Goal: Task Accomplishment & Management: Use online tool/utility

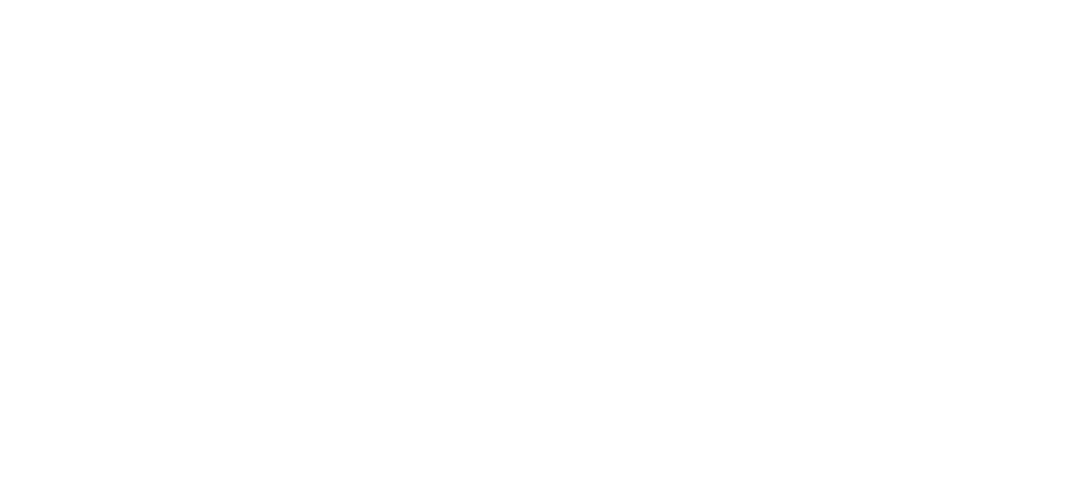
click at [516, 0] on html "We're offline Leave a message" at bounding box center [543, 0] width 1086 height 0
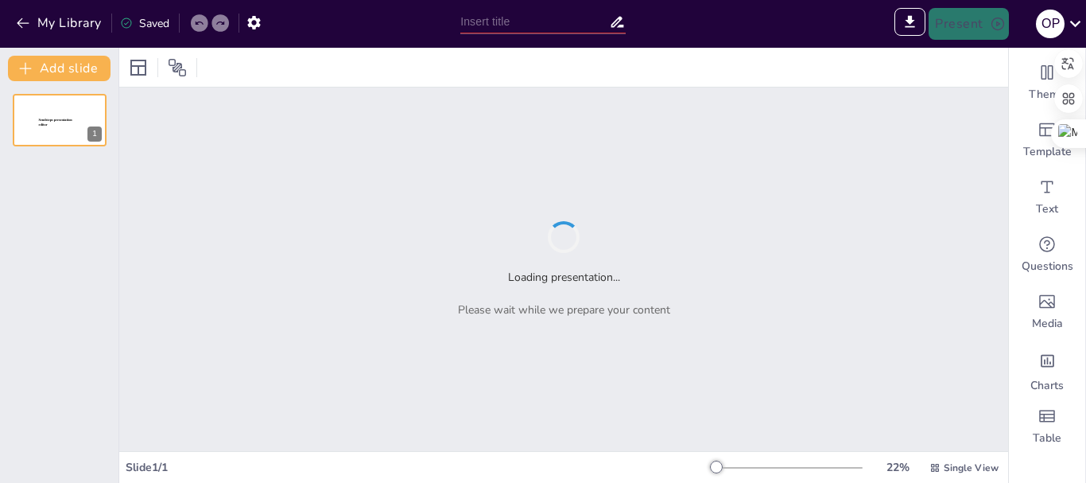
type input "Analisis Hukum Akibat Meninggalnya Shahibul Maal dalam Akad Mudharabah di Finte…"
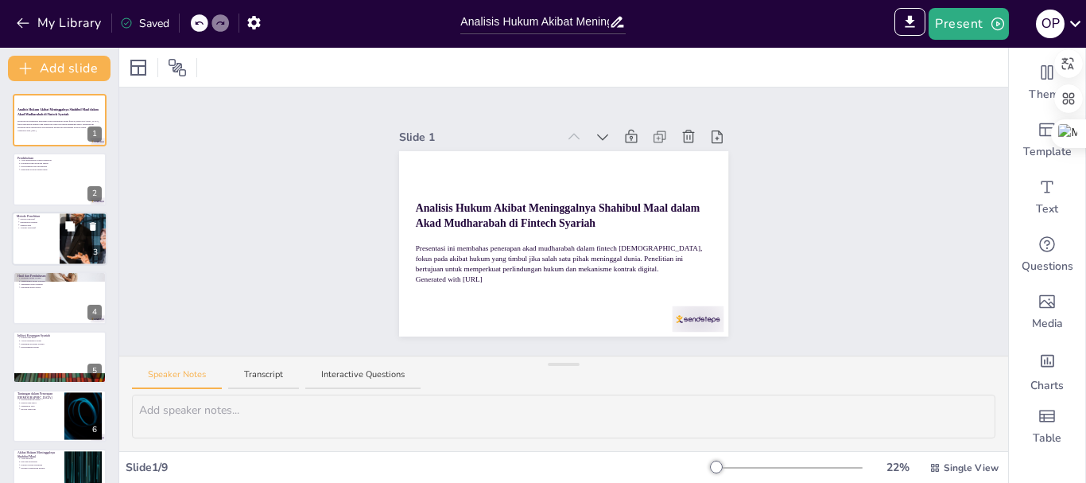
click at [80, 247] on div at bounding box center [83, 238] width 131 height 54
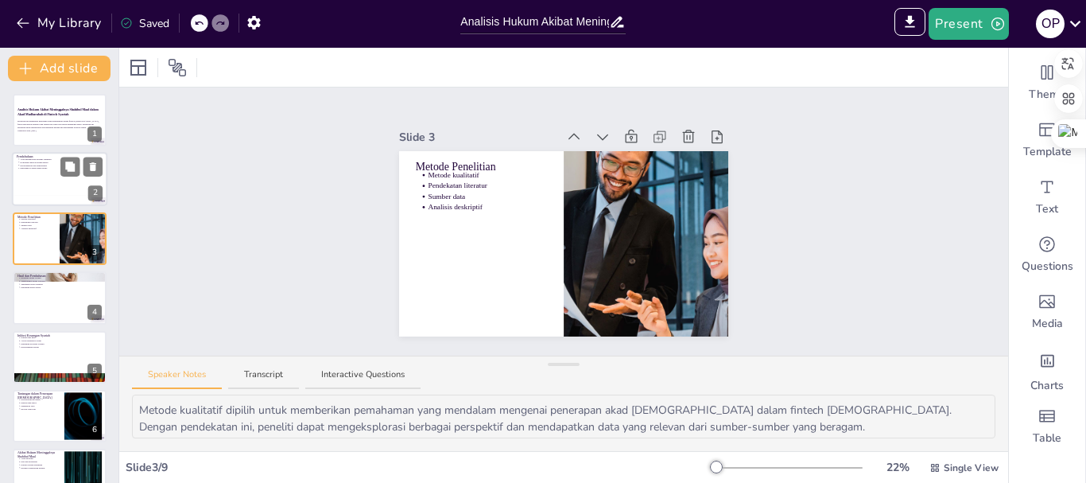
click at [65, 199] on div at bounding box center [59, 201] width 95 height 11
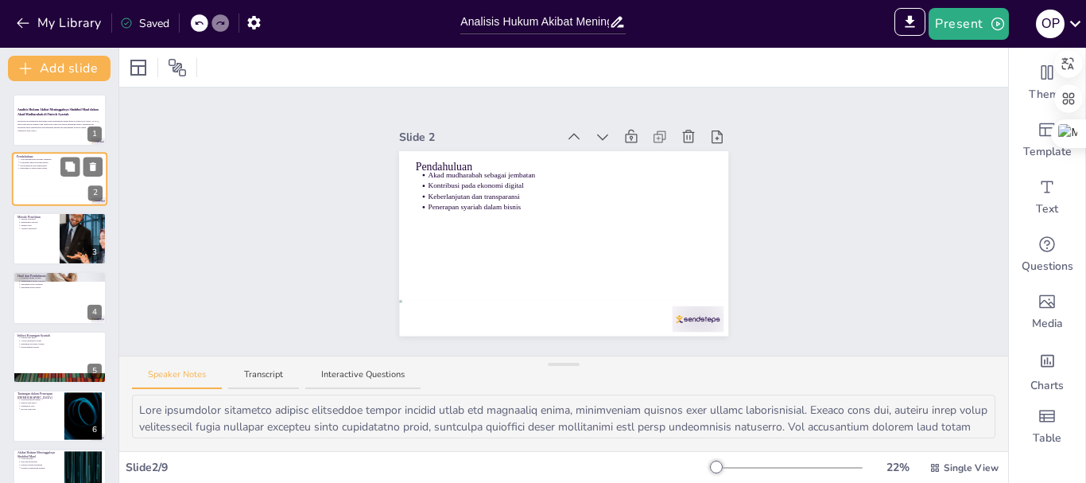
scroll to position [149, 0]
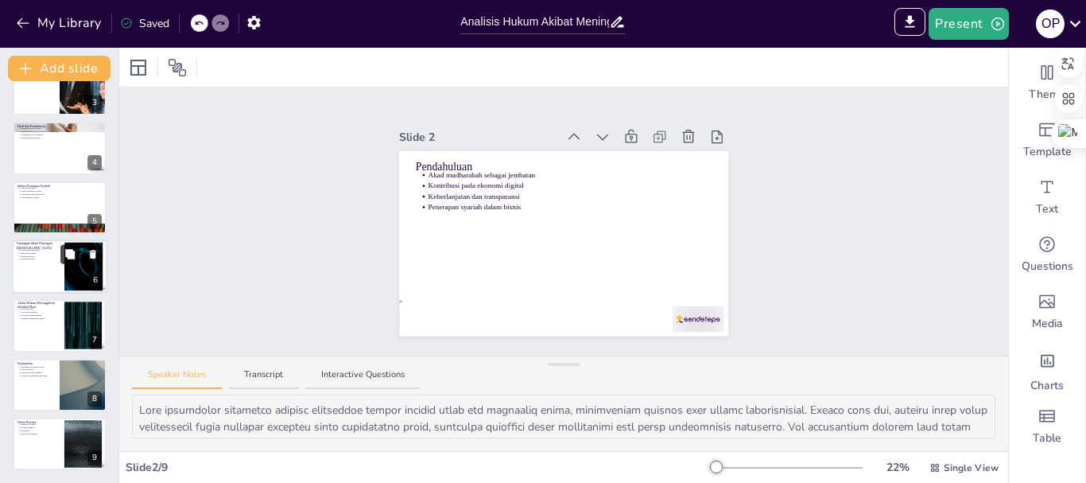
click at [65, 245] on button at bounding box center [69, 253] width 19 height 19
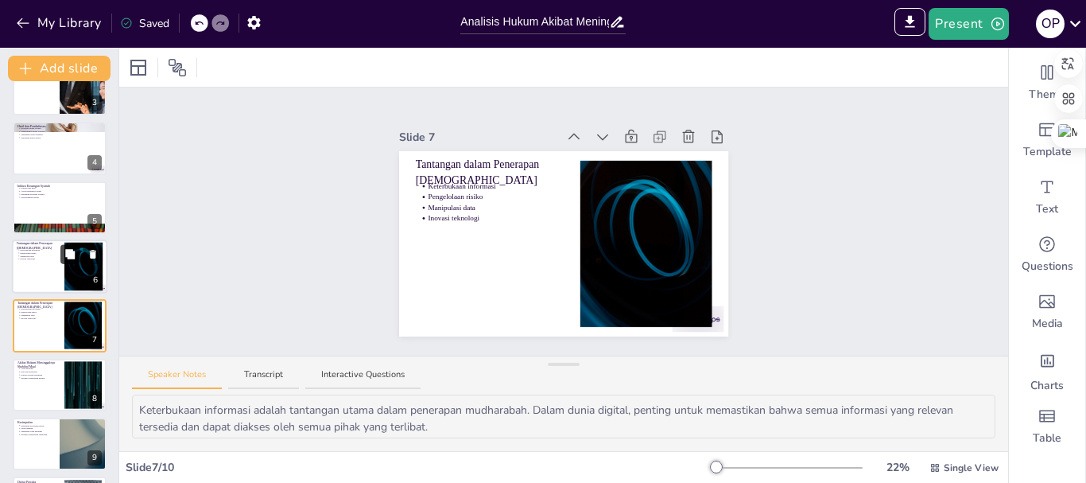
scroll to position [193, 0]
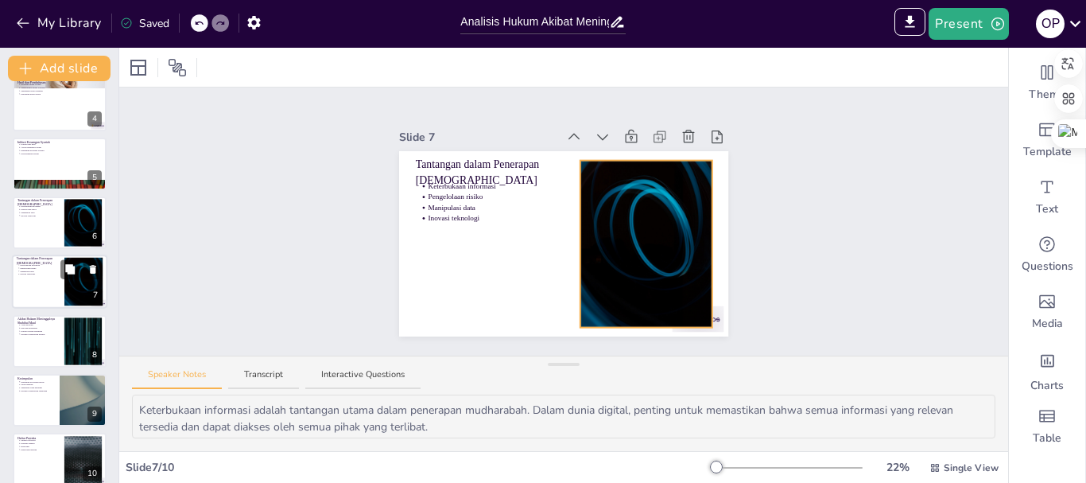
click at [69, 301] on div at bounding box center [84, 282] width 86 height 48
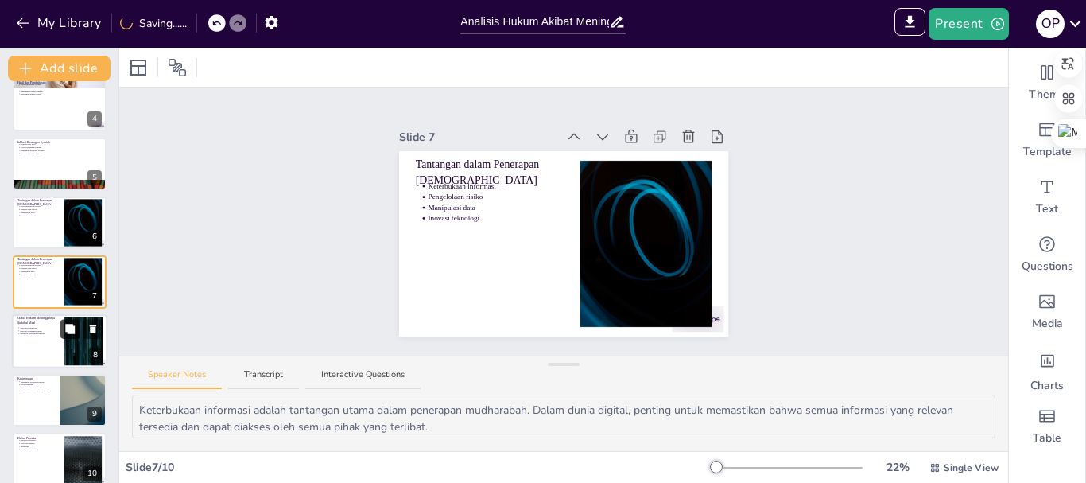
click at [67, 332] on icon at bounding box center [70, 329] width 10 height 10
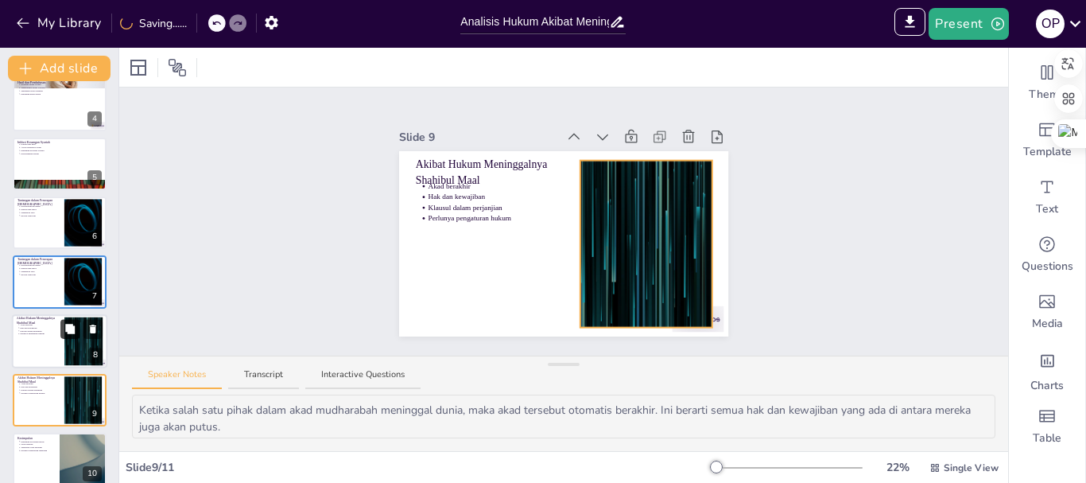
scroll to position [268, 0]
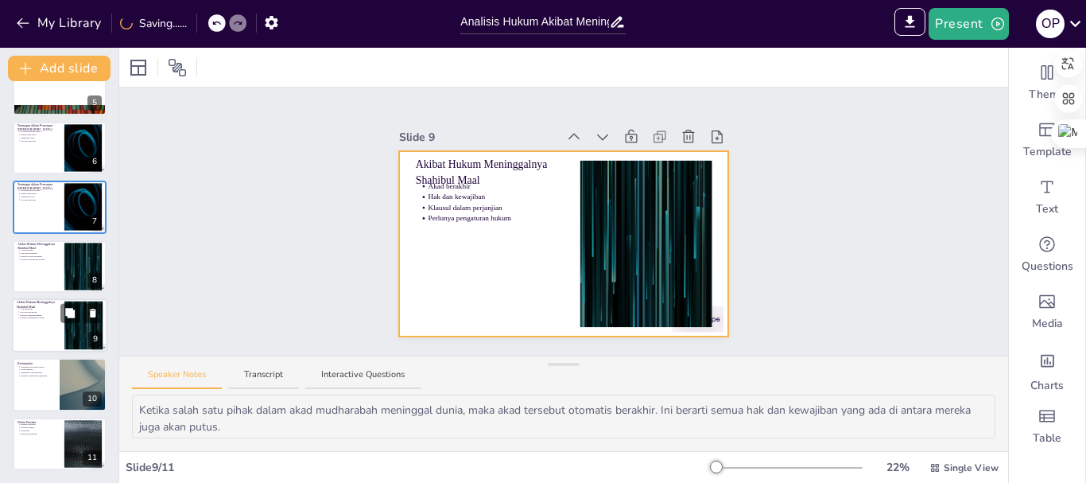
click at [39, 328] on div at bounding box center [59, 325] width 95 height 54
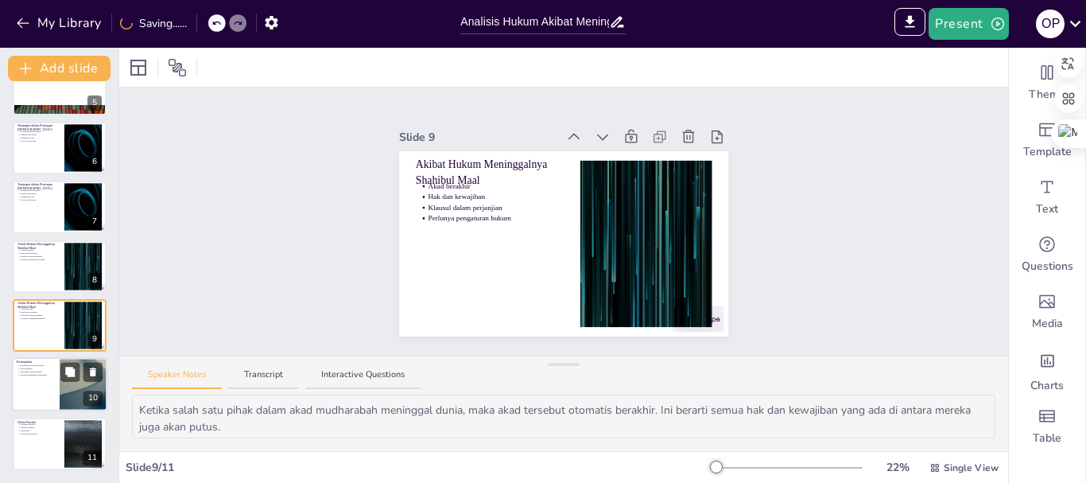
click at [52, 374] on p "Perlunya pengaturan tambahan" at bounding box center [37, 375] width 35 height 3
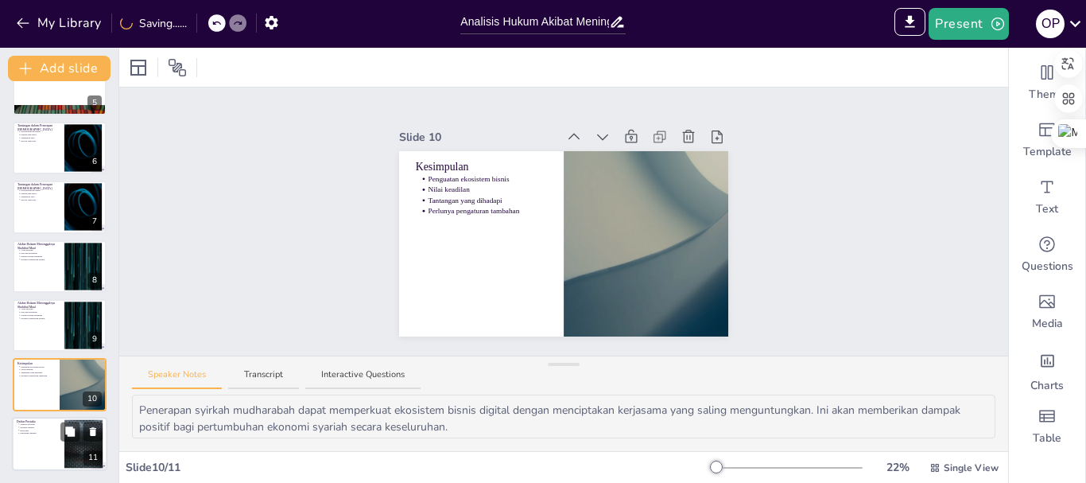
click at [57, 420] on p "Daftar Pustaka" at bounding box center [38, 421] width 43 height 5
type textarea "Daftar pustaka yang digunakan dalam penelitian ini mencakup berbagai sumber yan…"
